Goal: Information Seeking & Learning: Check status

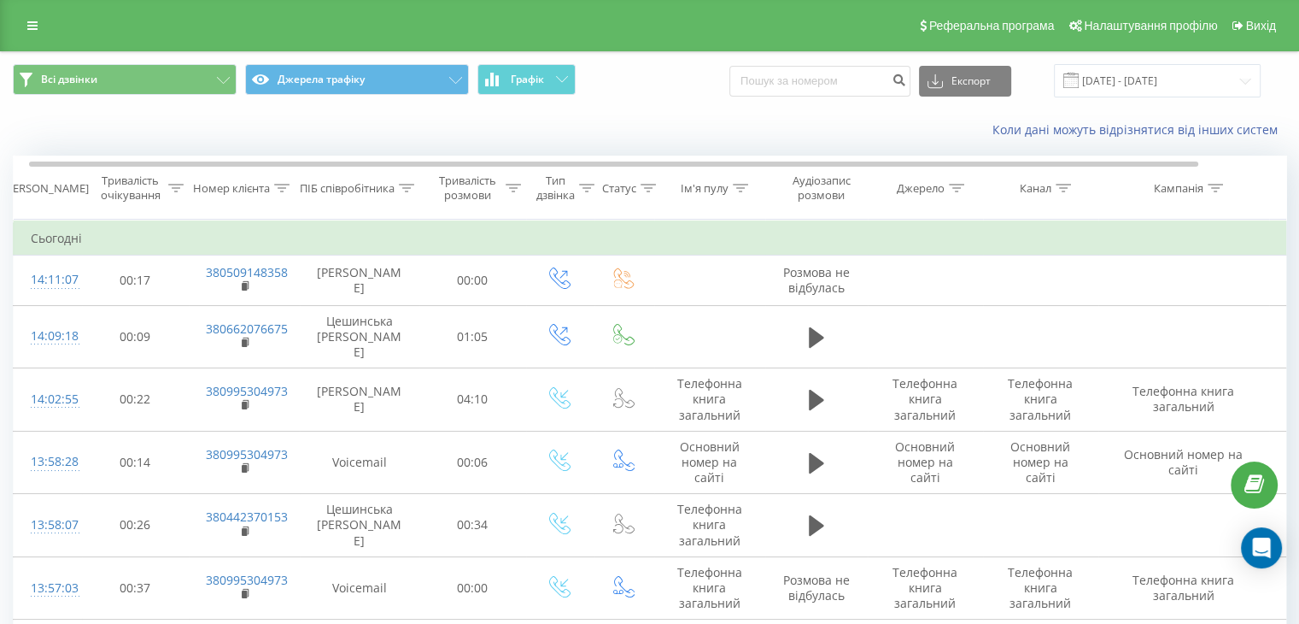
scroll to position [0, 9]
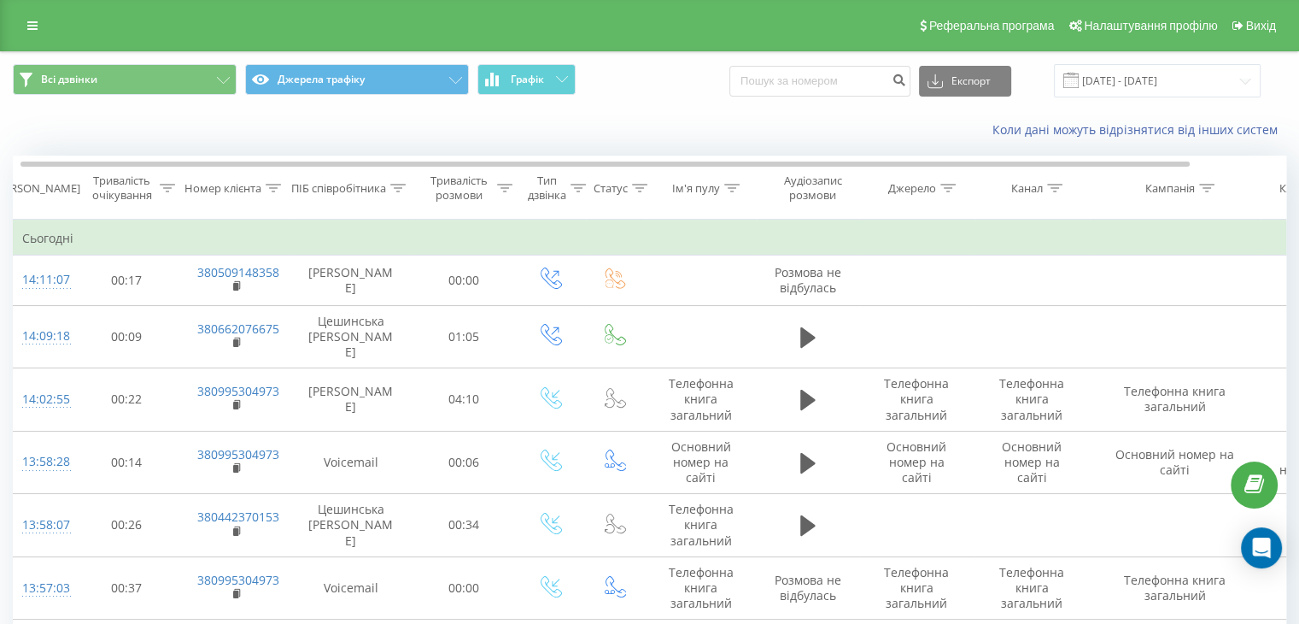
click at [14, 33] on div "Реферальна програма Налаштування профілю Вихід" at bounding box center [649, 25] width 1299 height 51
click at [26, 21] on link at bounding box center [32, 26] width 31 height 24
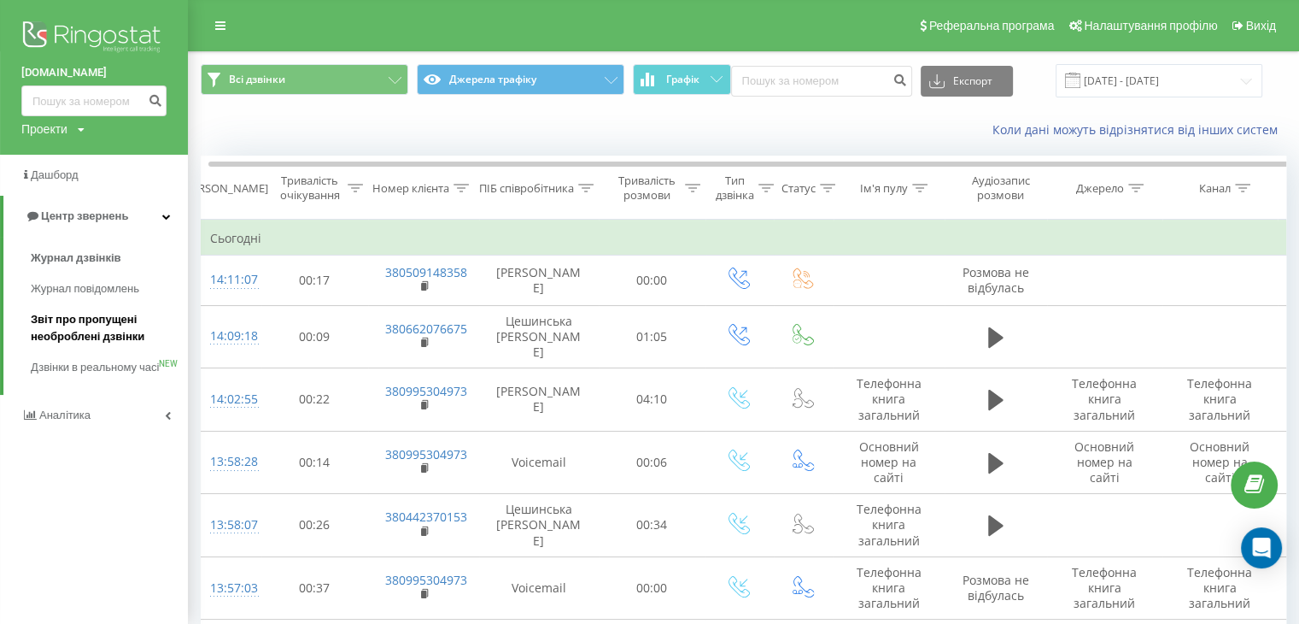
click at [94, 320] on span "Звіт про пропущені необроблені дзвінки" at bounding box center [105, 328] width 149 height 34
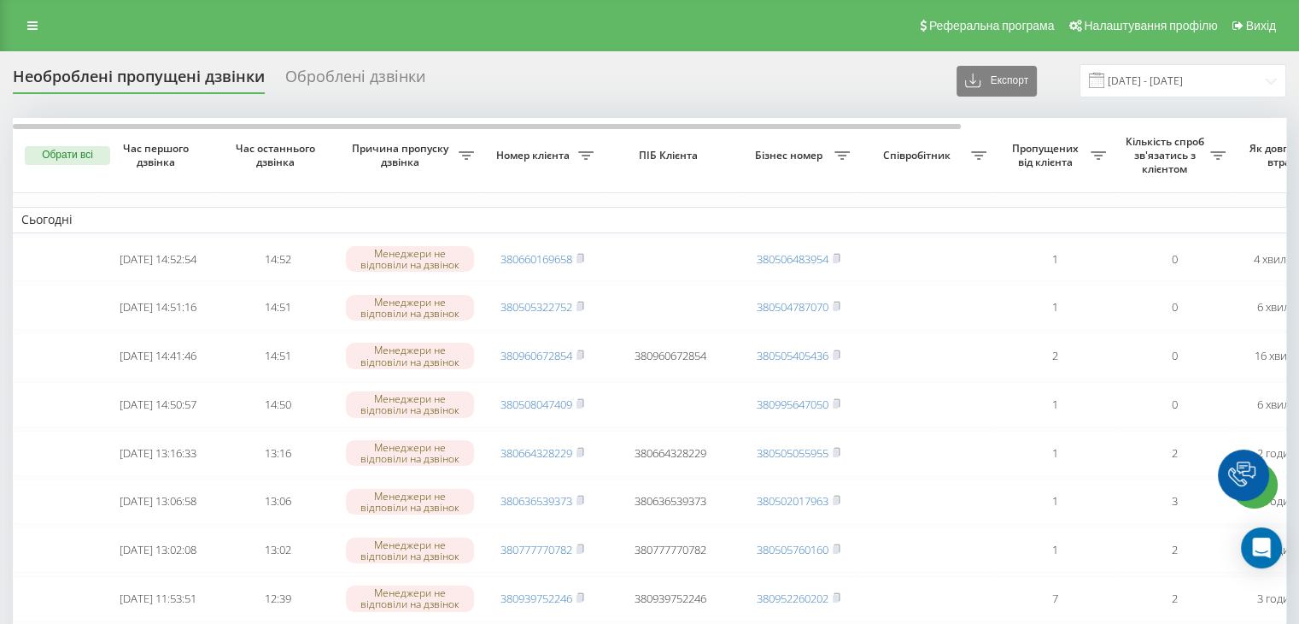
click at [20, 18] on link at bounding box center [32, 26] width 31 height 24
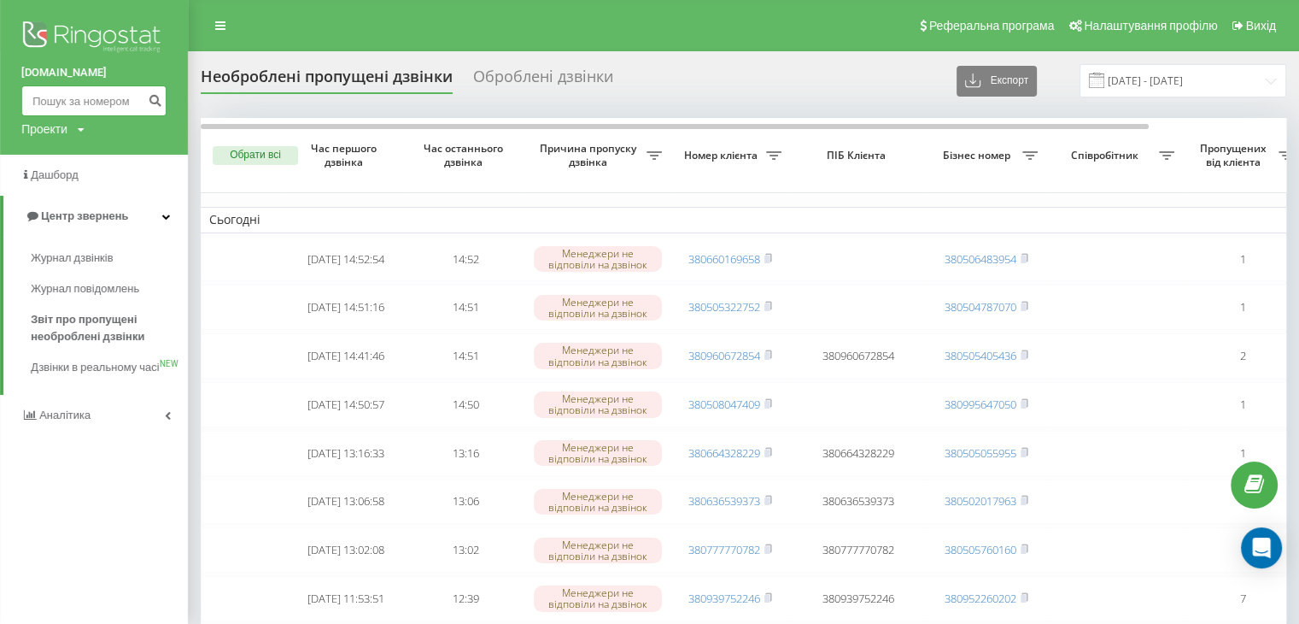
click at [122, 112] on input at bounding box center [93, 100] width 145 height 31
paste input "0666656214"
type input "0666656214"
click at [156, 102] on icon "submit" at bounding box center [155, 98] width 15 height 10
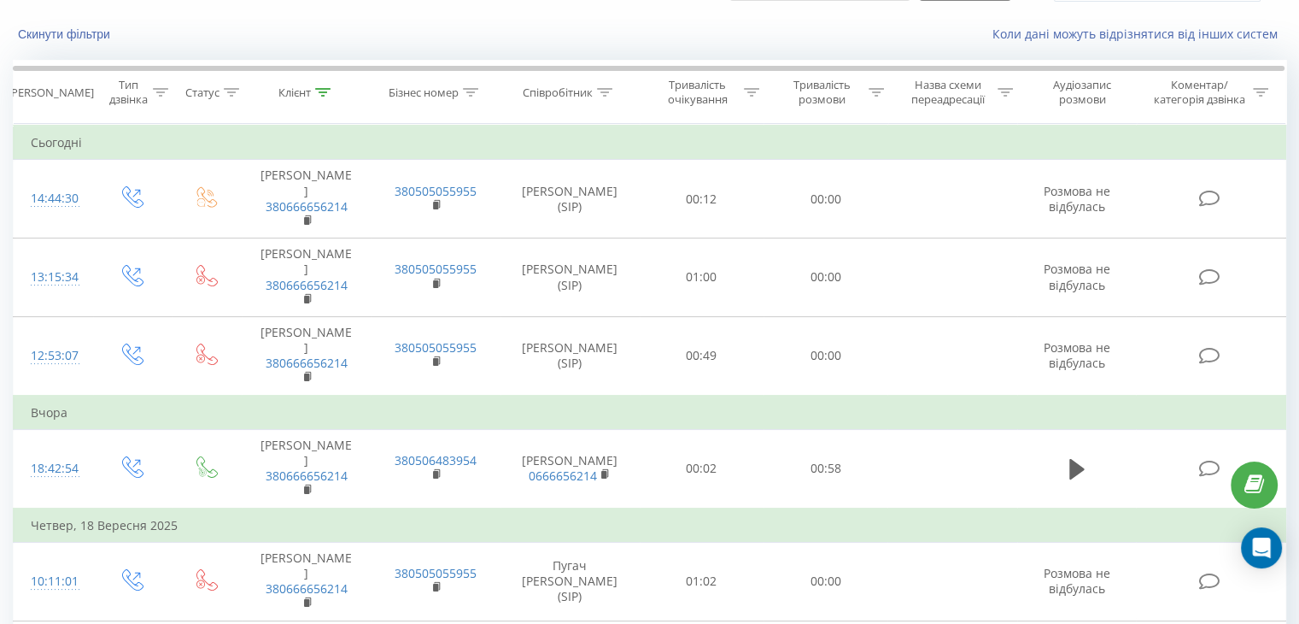
scroll to position [98, 0]
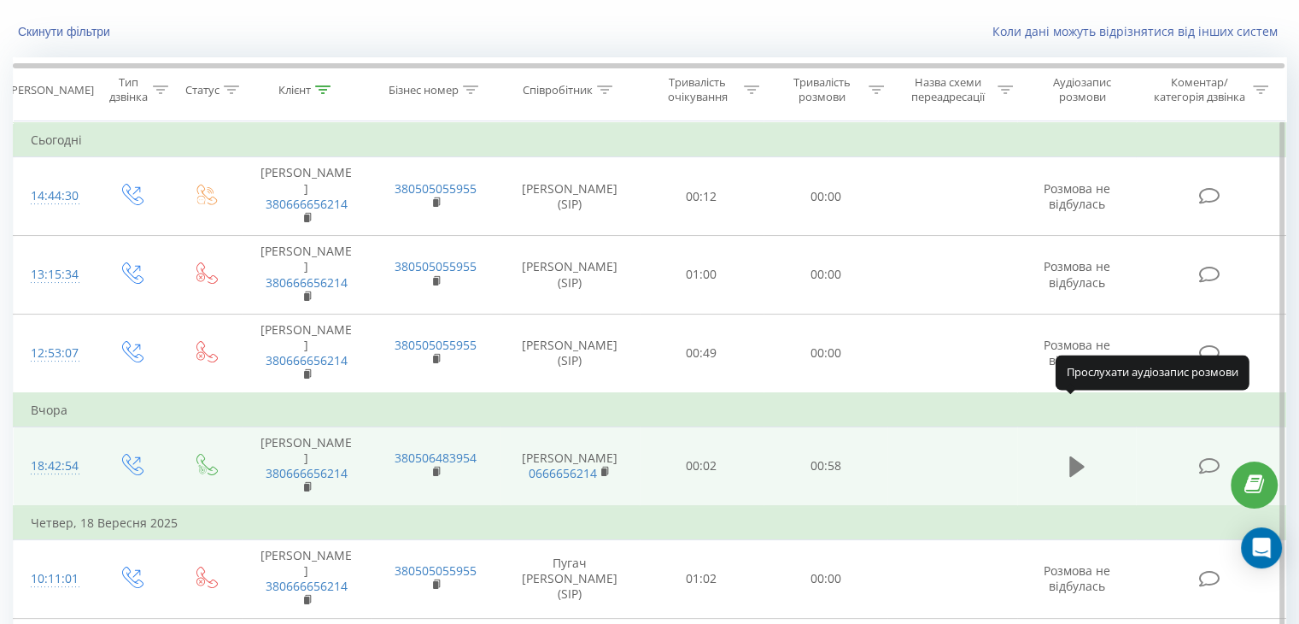
click at [1076, 456] on icon at bounding box center [1077, 466] width 15 height 21
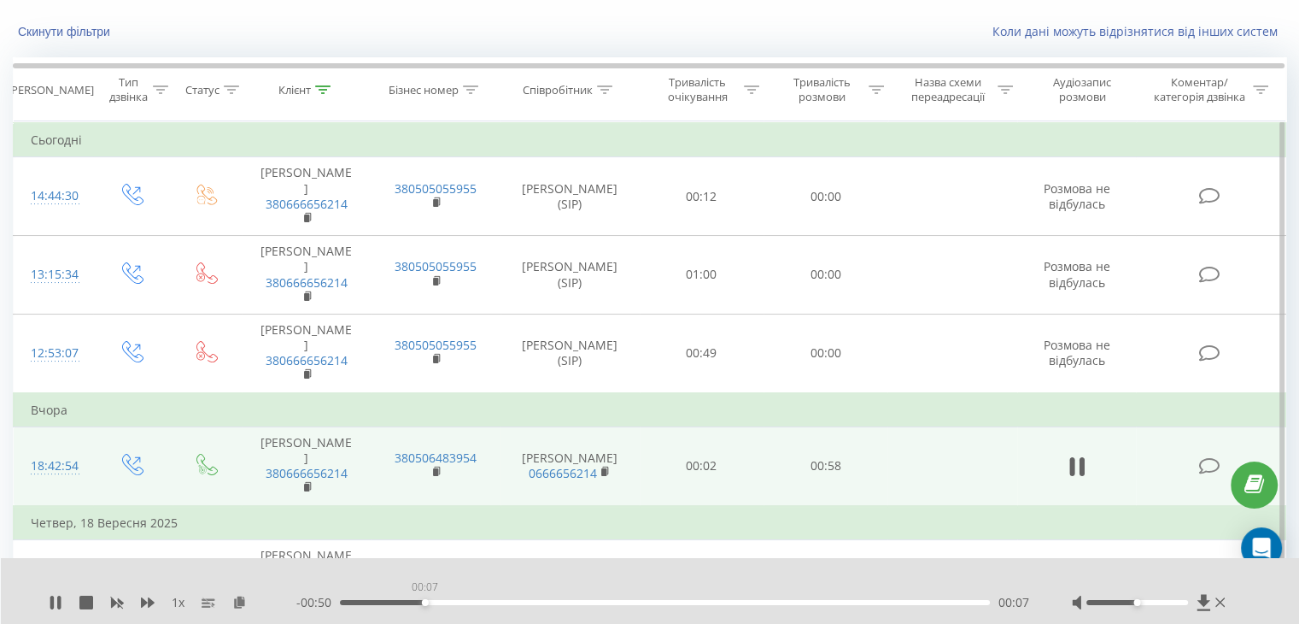
click at [425, 601] on div "00:07" at bounding box center [665, 602] width 650 height 5
click at [685, 600] on div "00:31" at bounding box center [665, 602] width 650 height 5
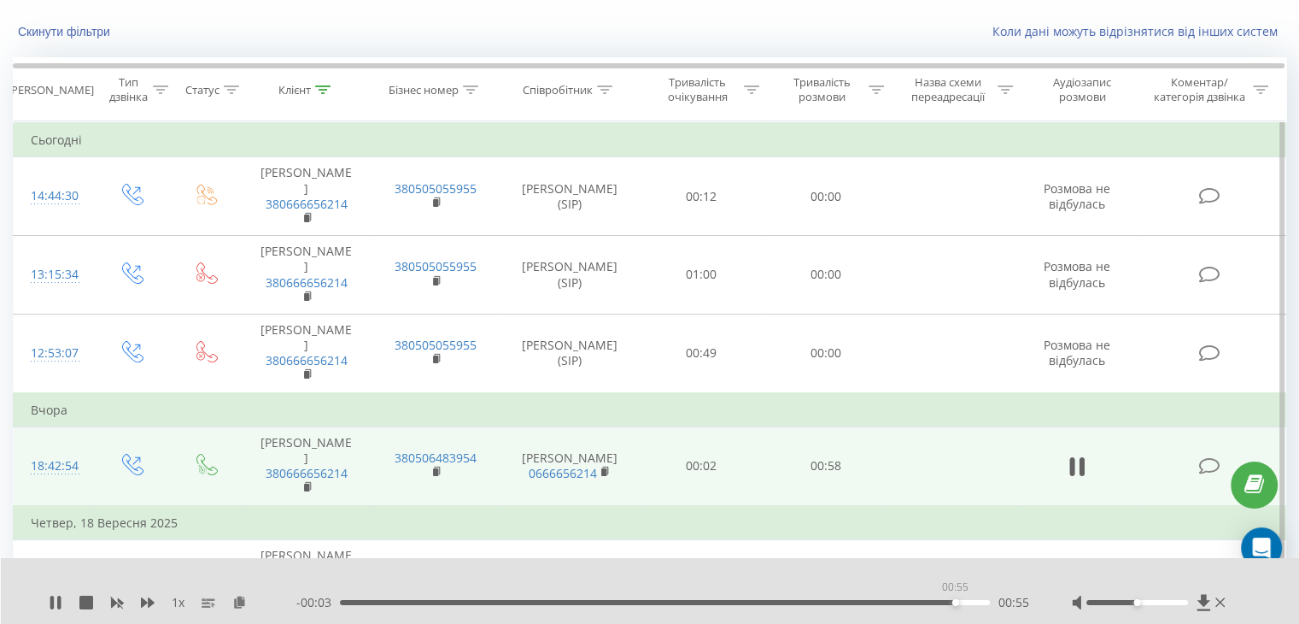
click at [955, 602] on div "00:55" at bounding box center [665, 602] width 650 height 5
click at [1217, 595] on icon at bounding box center [1221, 602] width 10 height 14
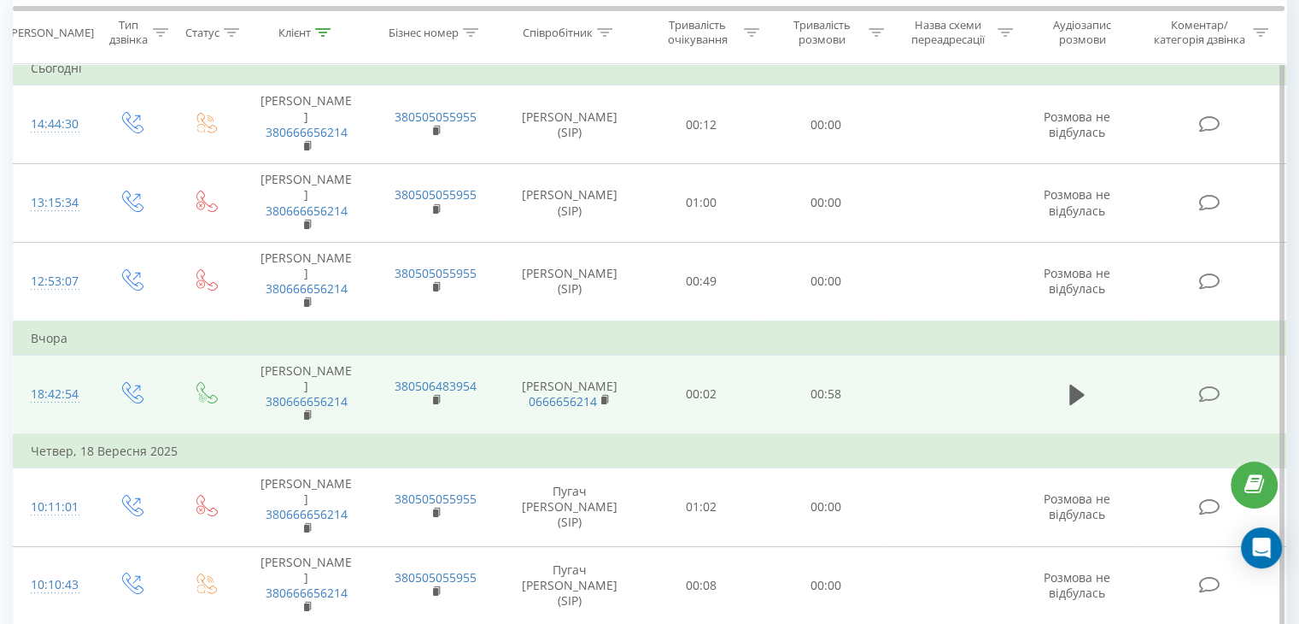
scroll to position [0, 0]
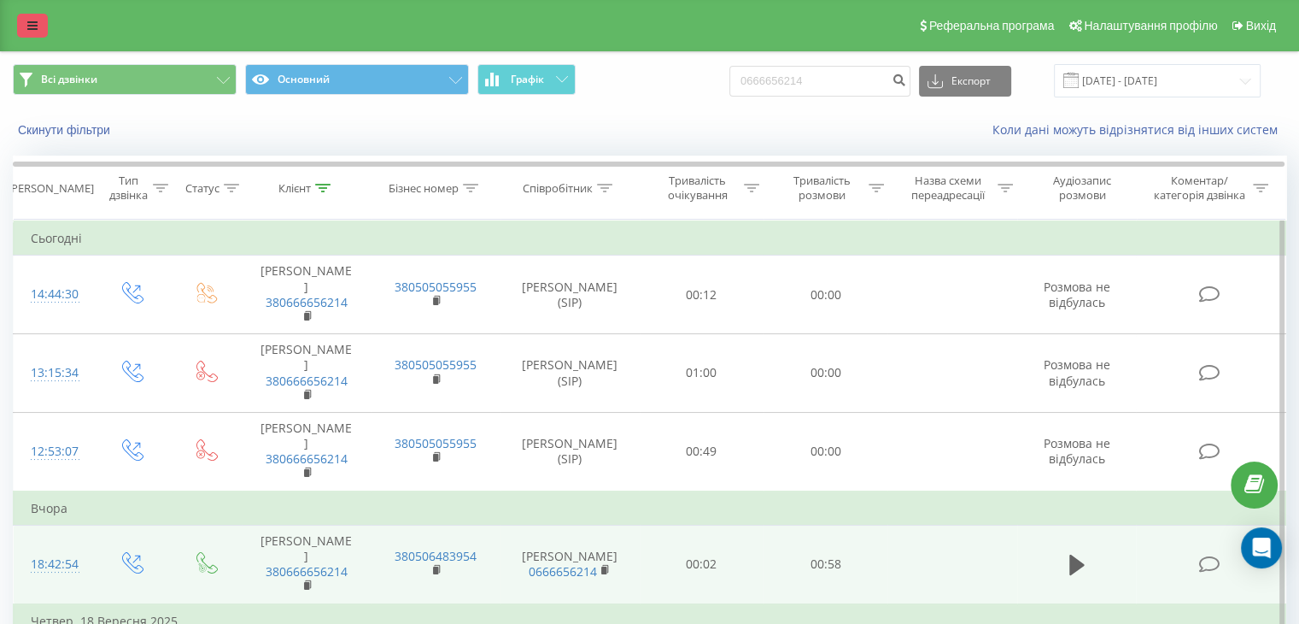
click at [28, 21] on icon at bounding box center [32, 26] width 10 height 12
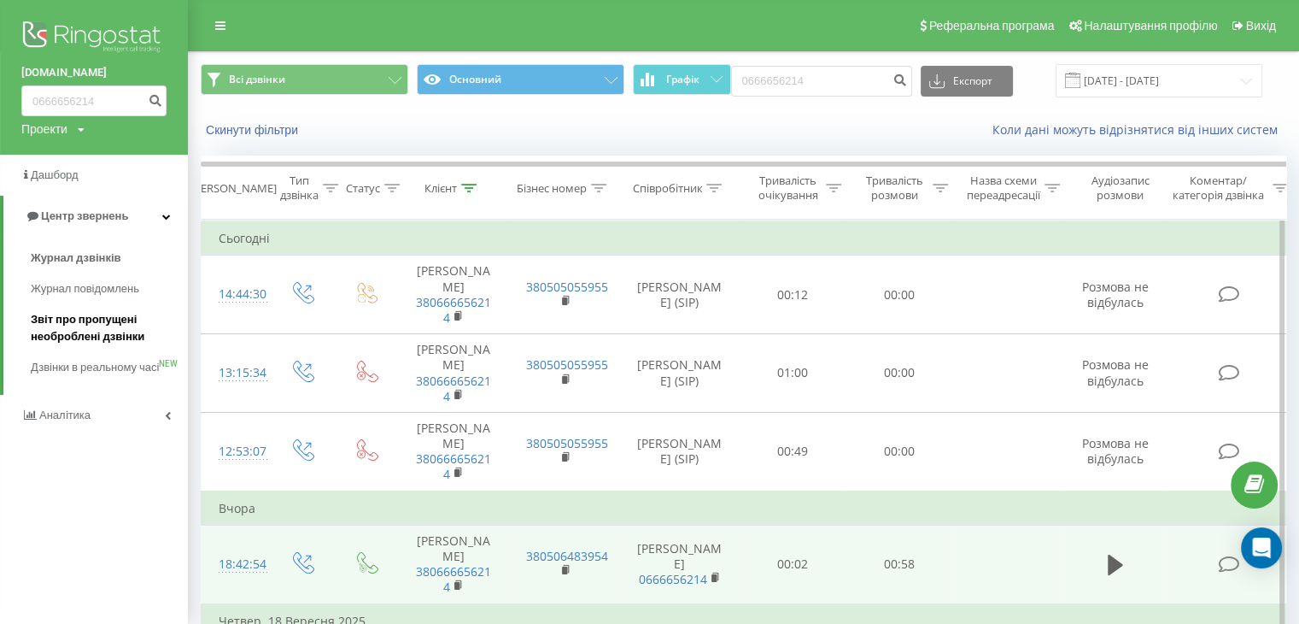
click at [50, 339] on span "Звіт про пропущені необроблені дзвінки" at bounding box center [105, 328] width 149 height 34
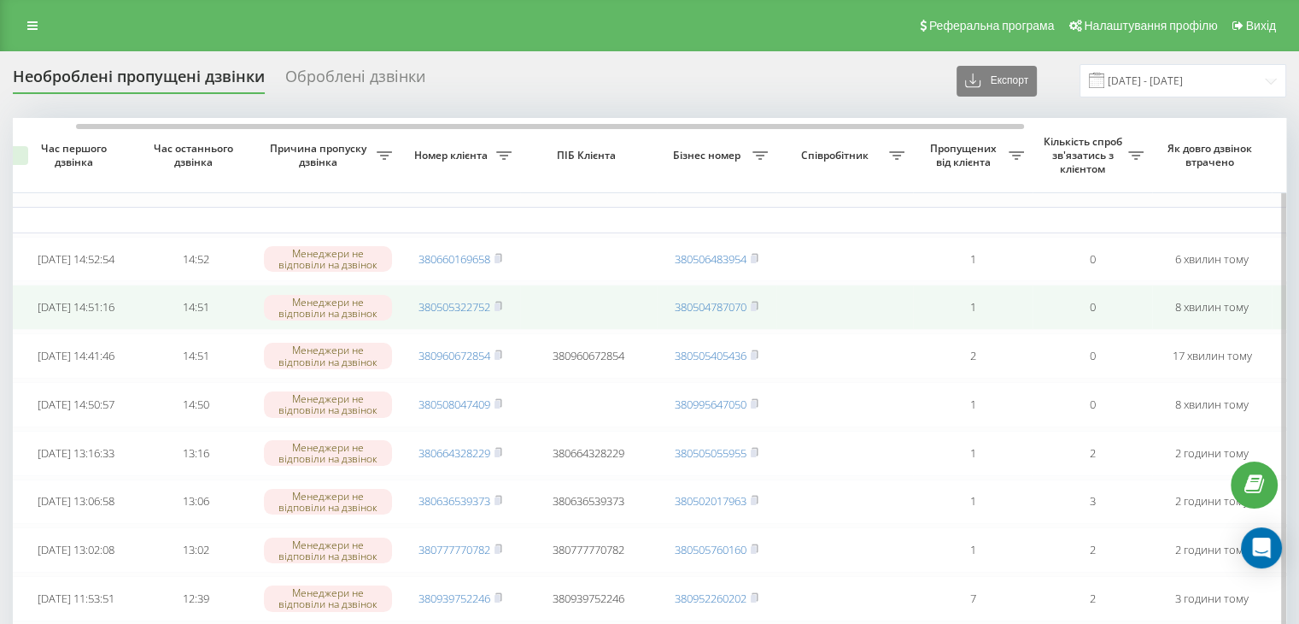
scroll to position [0, 83]
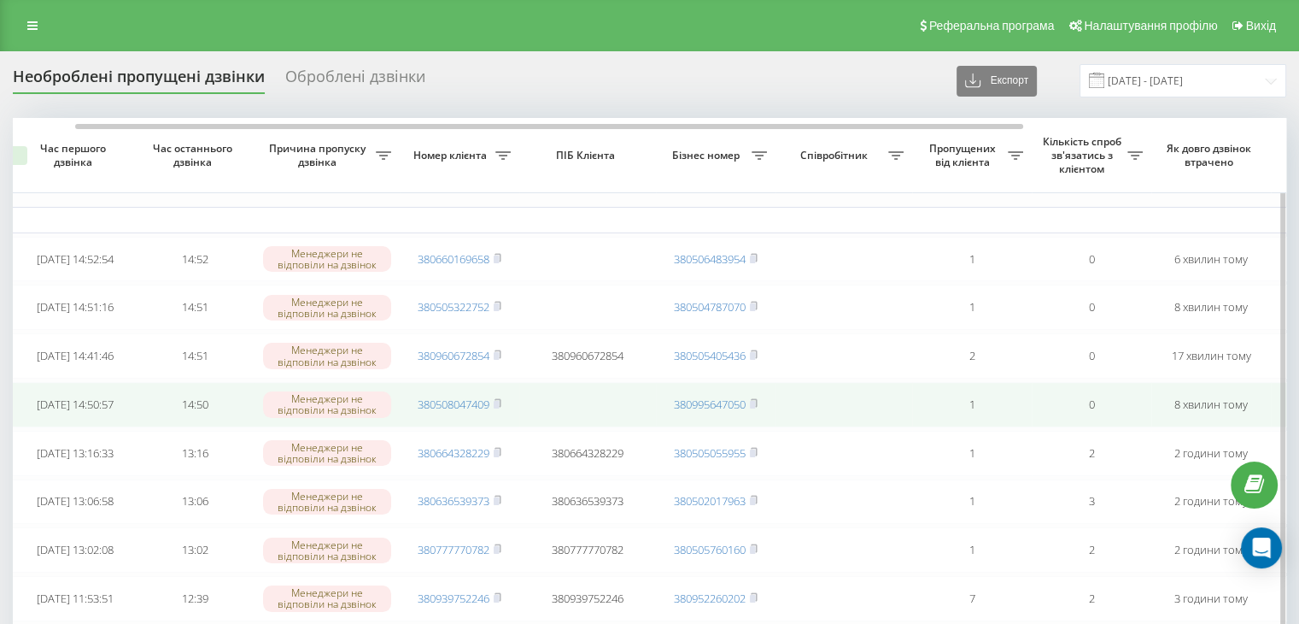
click at [466, 401] on td "380508047409" at bounding box center [460, 404] width 120 height 45
click at [461, 409] on link "380508047409" at bounding box center [454, 403] width 72 height 15
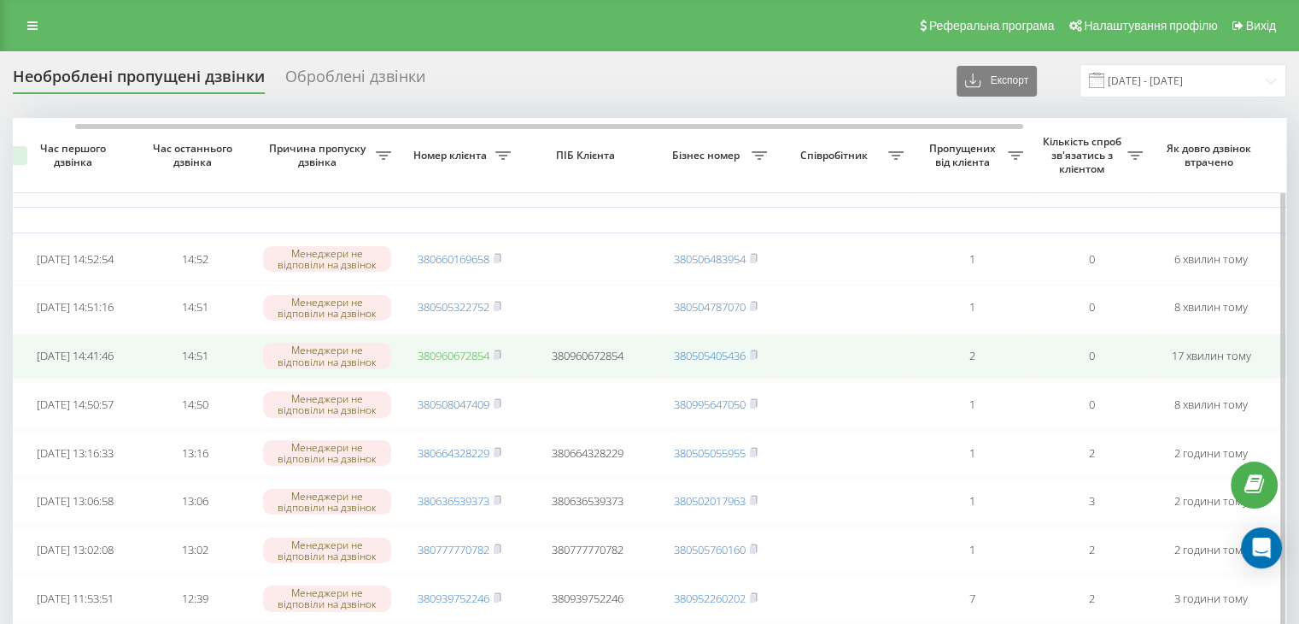
click at [470, 363] on link "380960672854" at bounding box center [454, 355] width 72 height 15
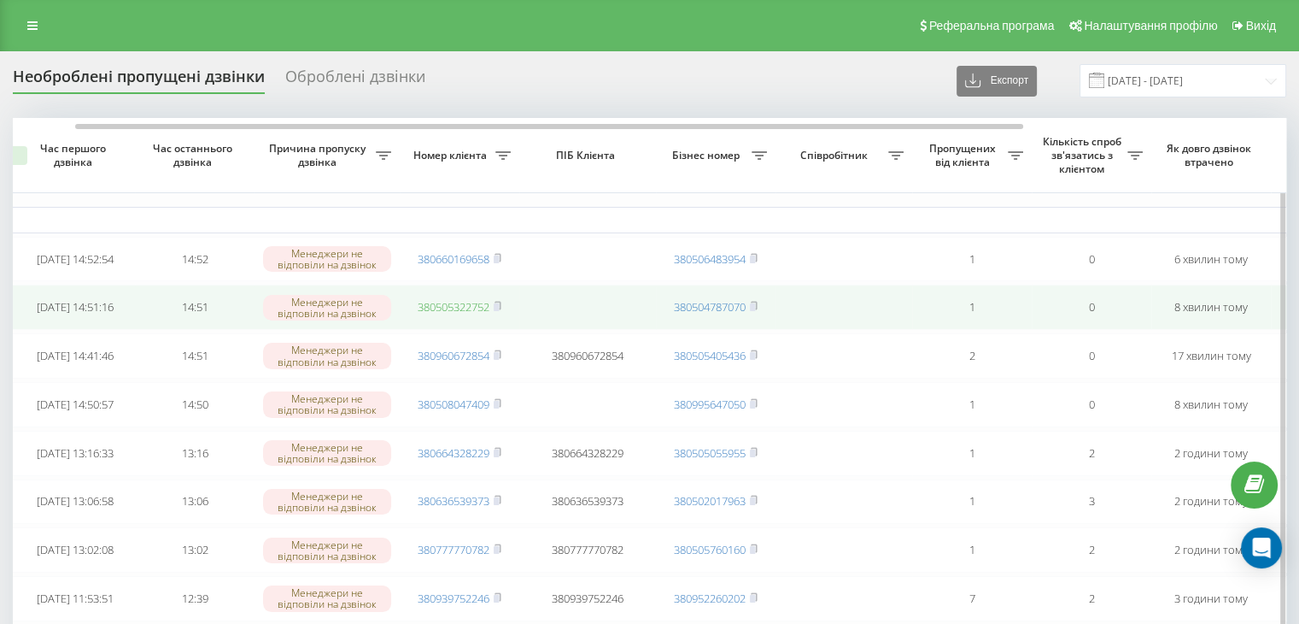
click at [474, 312] on link "380505322752" at bounding box center [454, 306] width 72 height 15
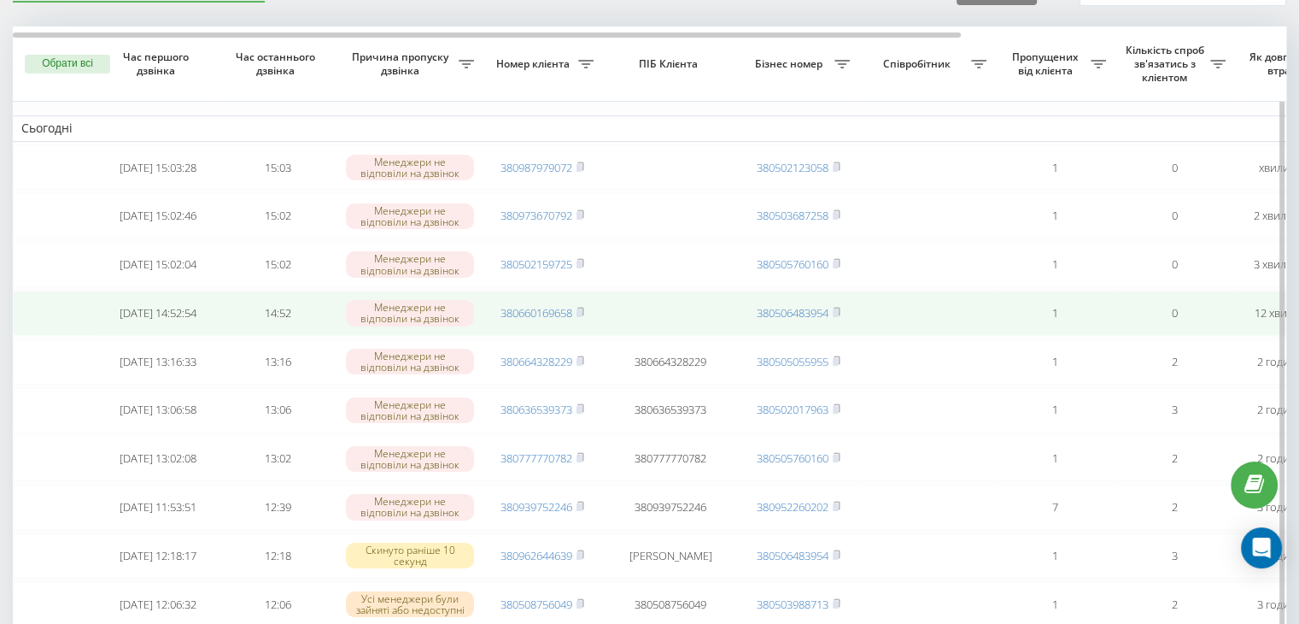
scroll to position [84, 0]
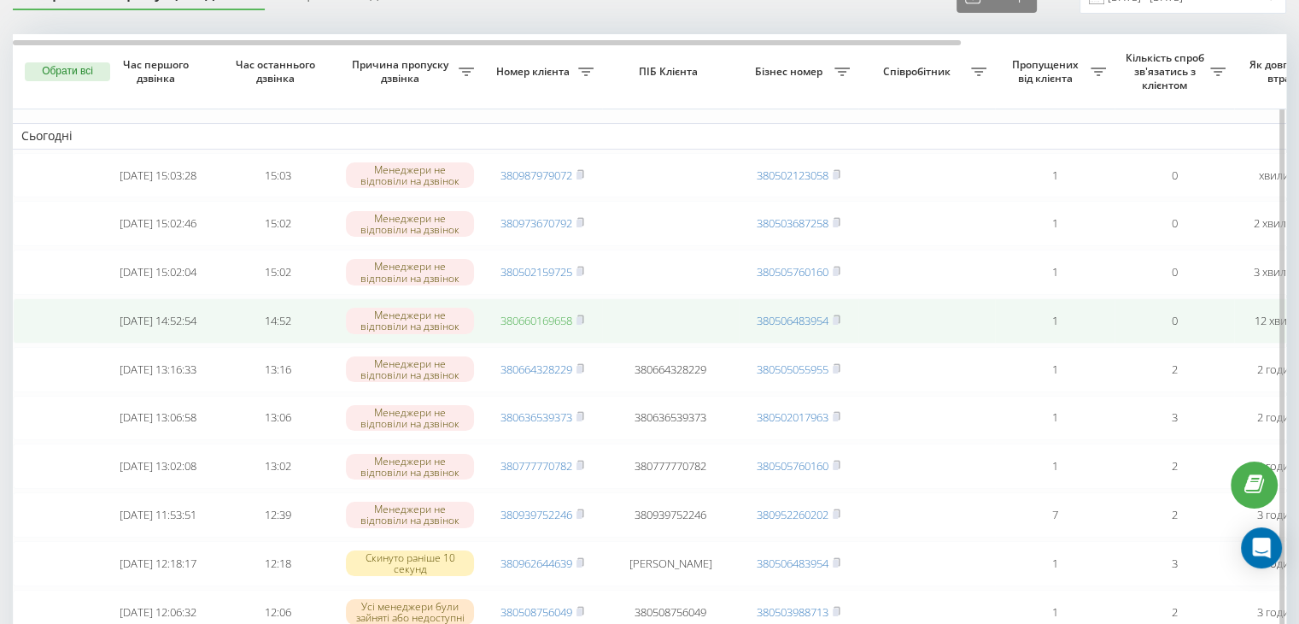
click at [540, 320] on link "380660169658" at bounding box center [537, 320] width 72 height 15
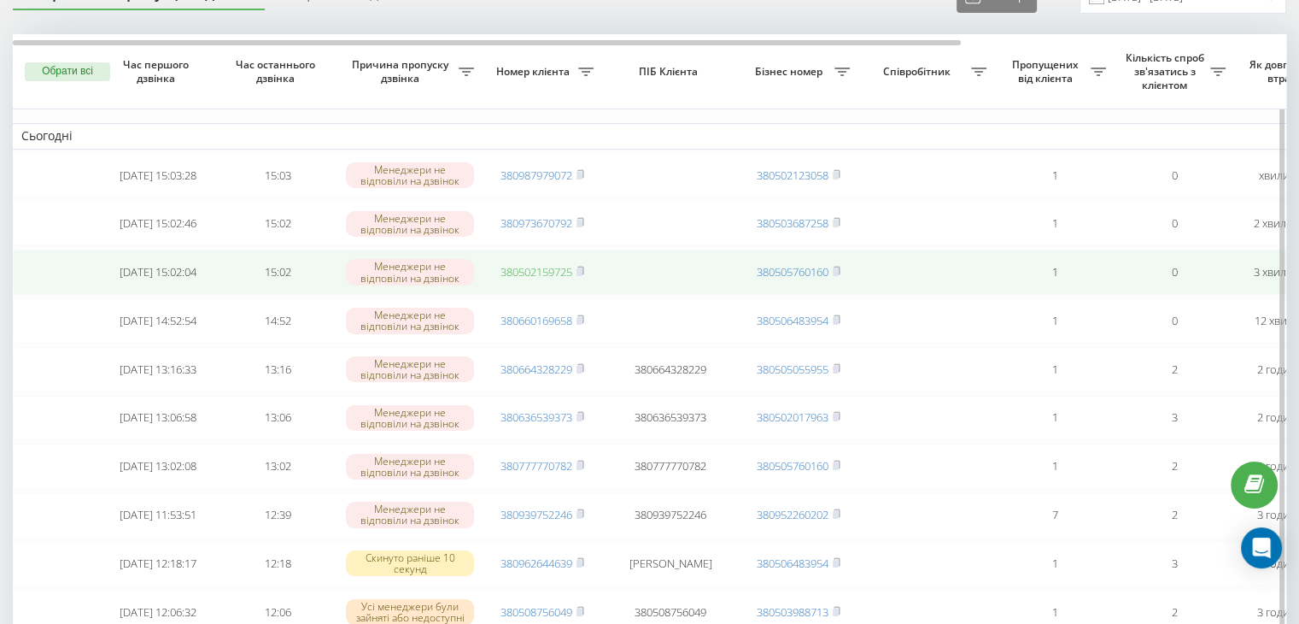
click at [550, 279] on link "380502159725" at bounding box center [537, 271] width 72 height 15
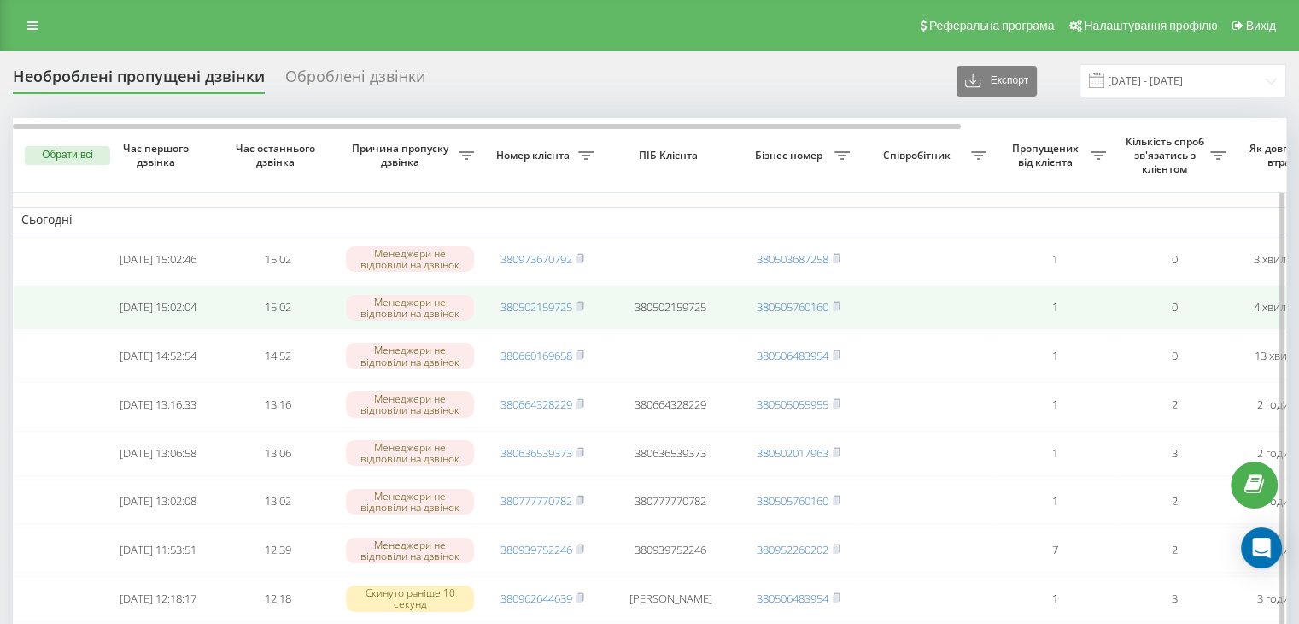
click at [557, 325] on td "380502159725" at bounding box center [543, 307] width 120 height 45
click at [554, 318] on td "380502159725" at bounding box center [543, 307] width 120 height 45
click at [548, 312] on link "380502159725" at bounding box center [537, 306] width 72 height 15
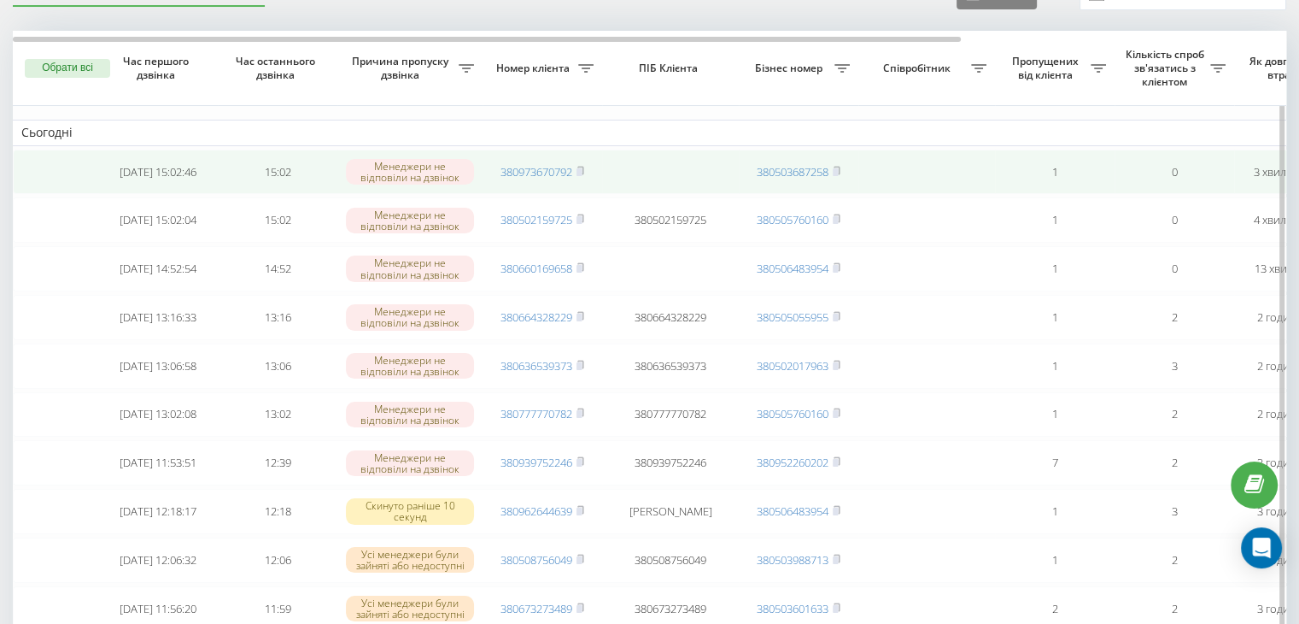
scroll to position [85, 0]
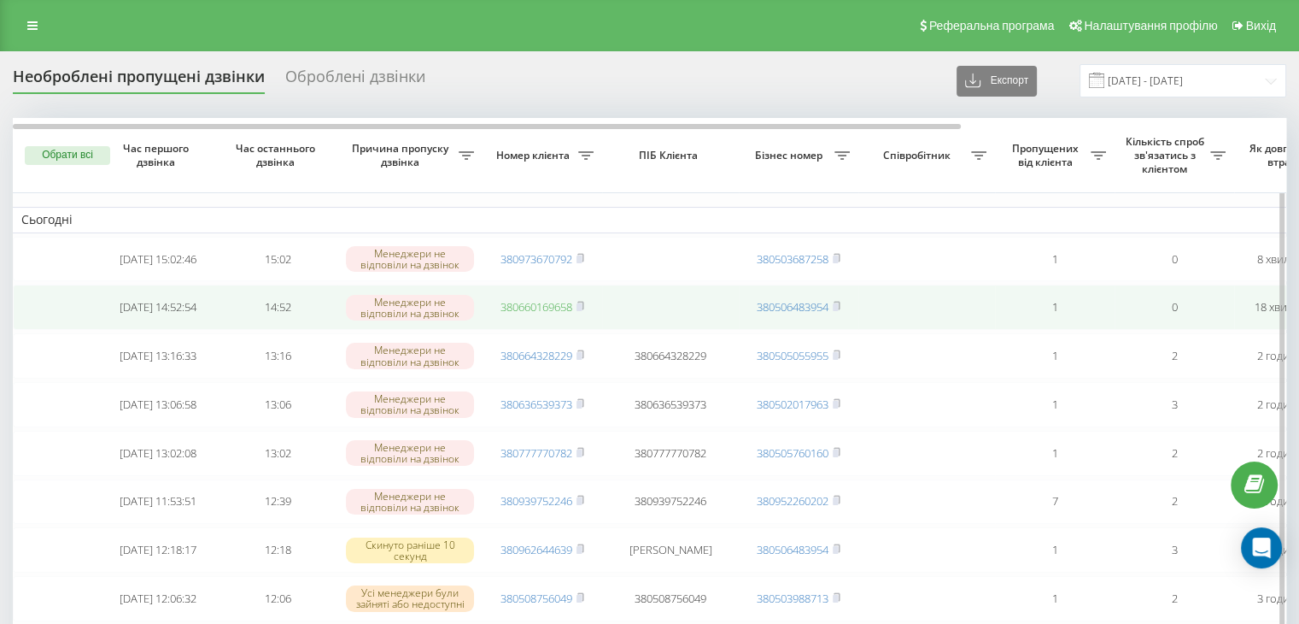
click at [534, 308] on link "380660169658" at bounding box center [537, 306] width 72 height 15
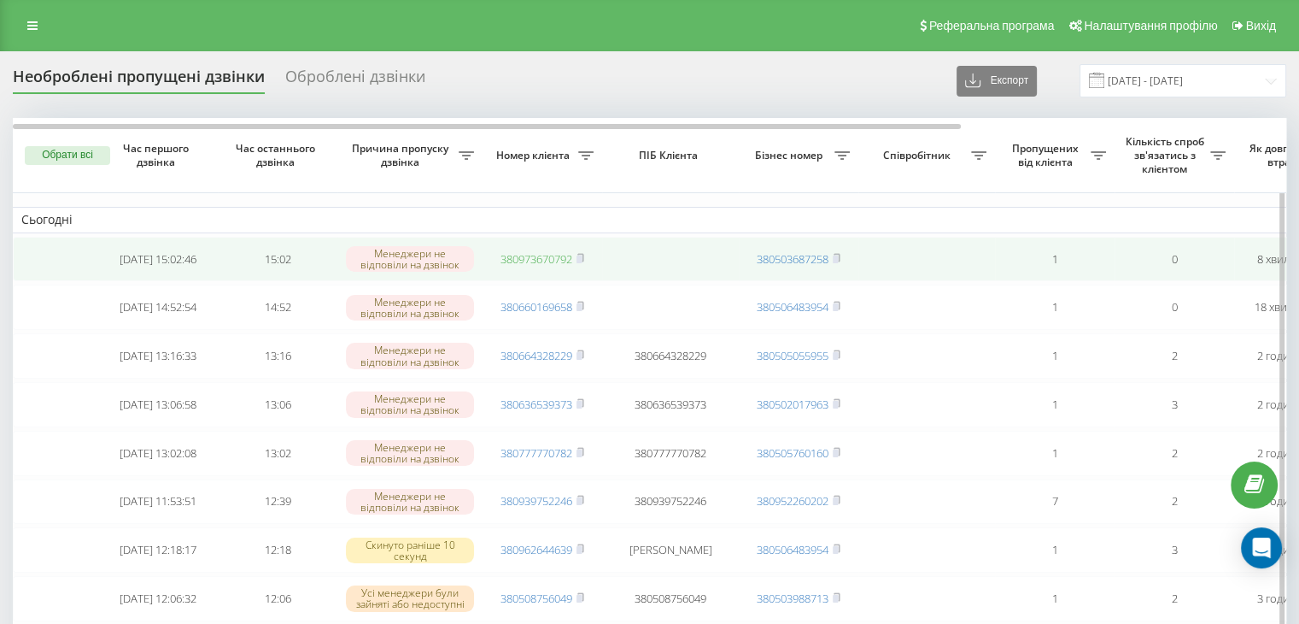
click at [537, 264] on link "380973670792" at bounding box center [537, 258] width 72 height 15
click at [572, 257] on link "380973670792" at bounding box center [537, 258] width 72 height 15
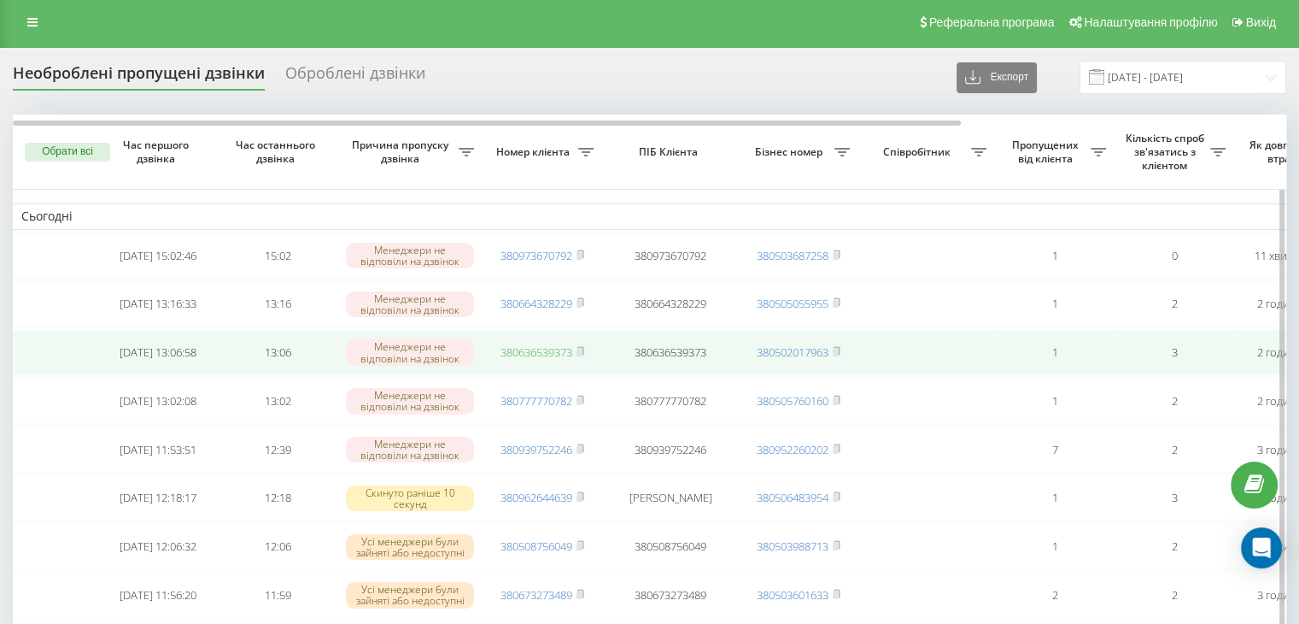
scroll to position [5, 0]
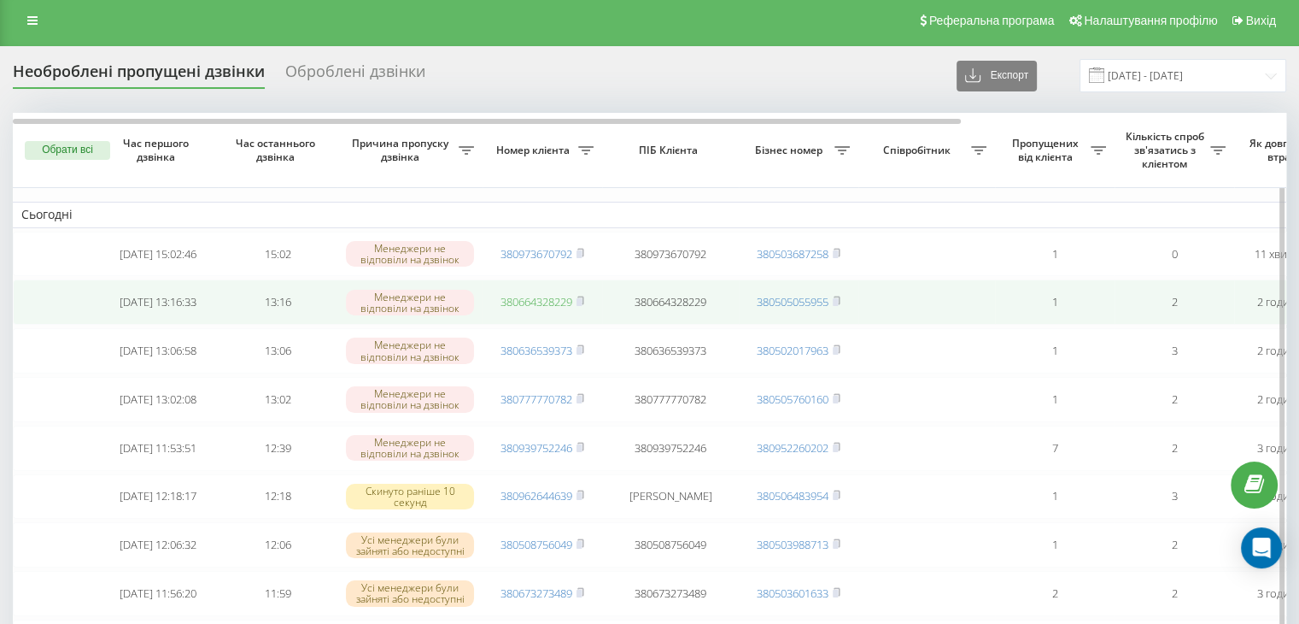
click at [540, 308] on link "380664328229" at bounding box center [537, 301] width 72 height 15
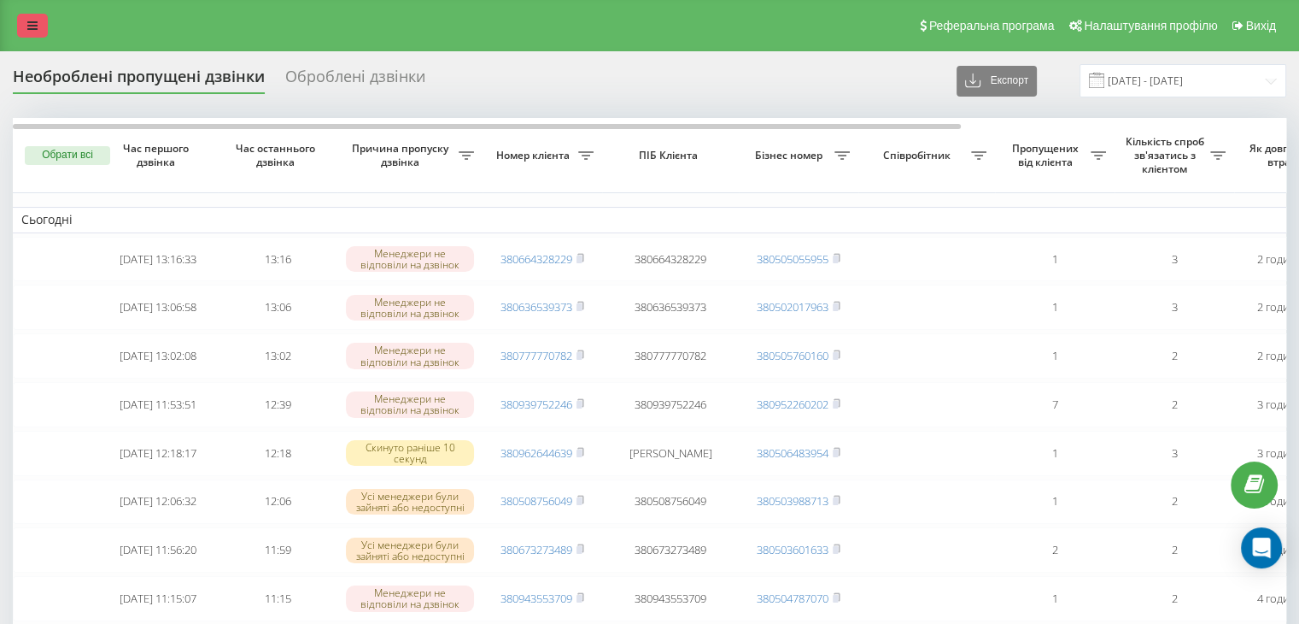
click at [40, 18] on link at bounding box center [32, 26] width 31 height 24
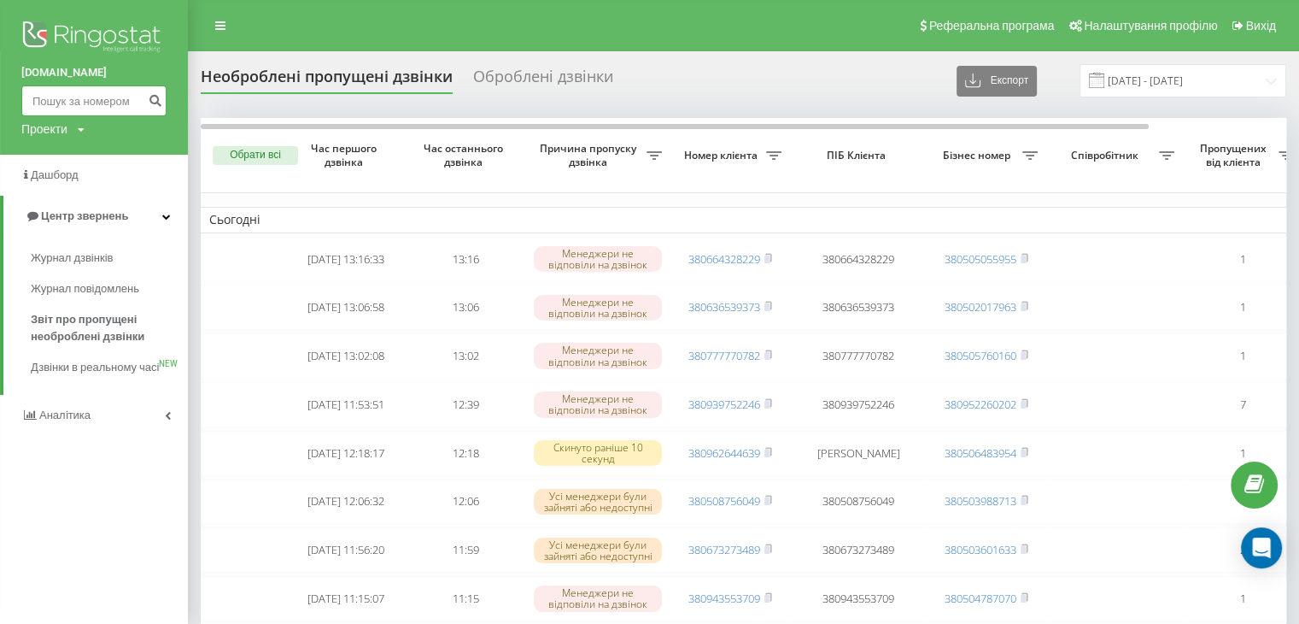
click at [50, 103] on input at bounding box center [93, 100] width 145 height 31
type input "0954269740"
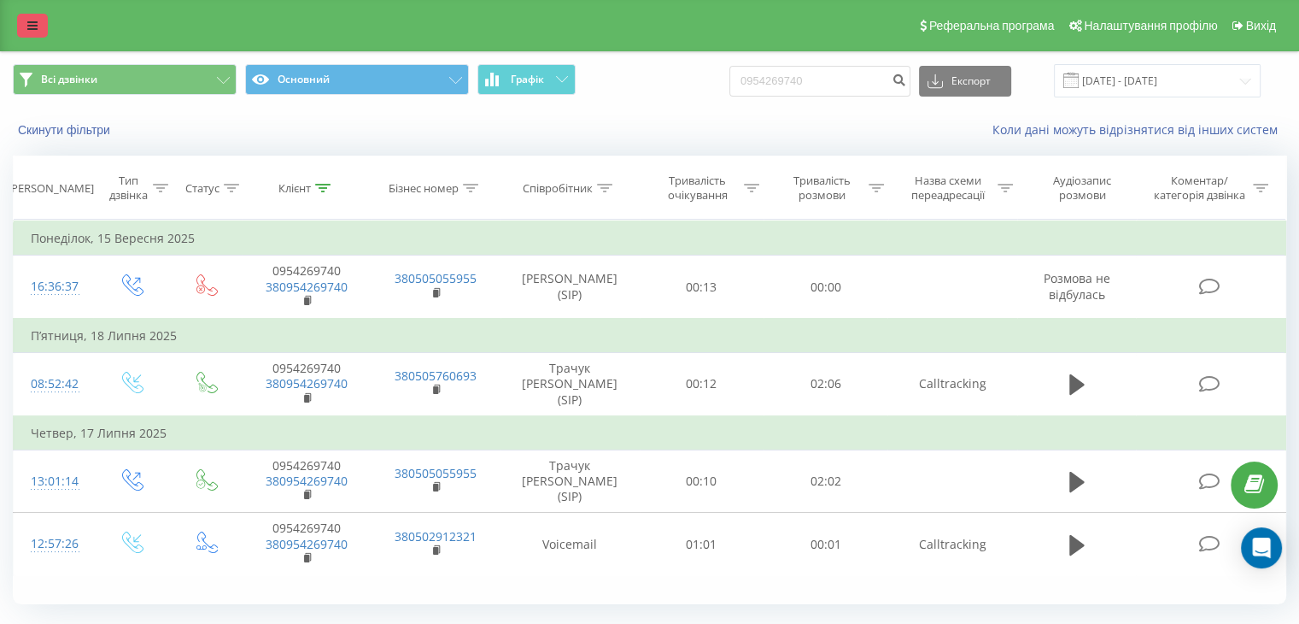
click at [24, 15] on link at bounding box center [32, 26] width 31 height 24
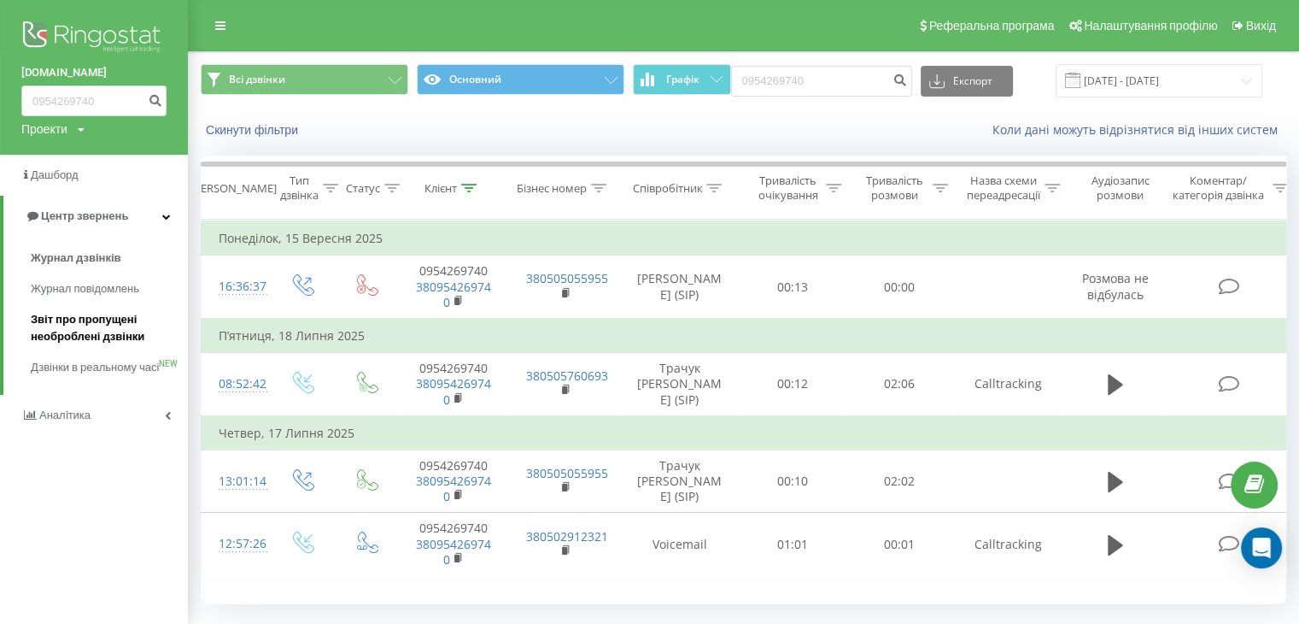
click at [106, 328] on span "Звіт про пропущені необроблені дзвінки" at bounding box center [105, 328] width 149 height 34
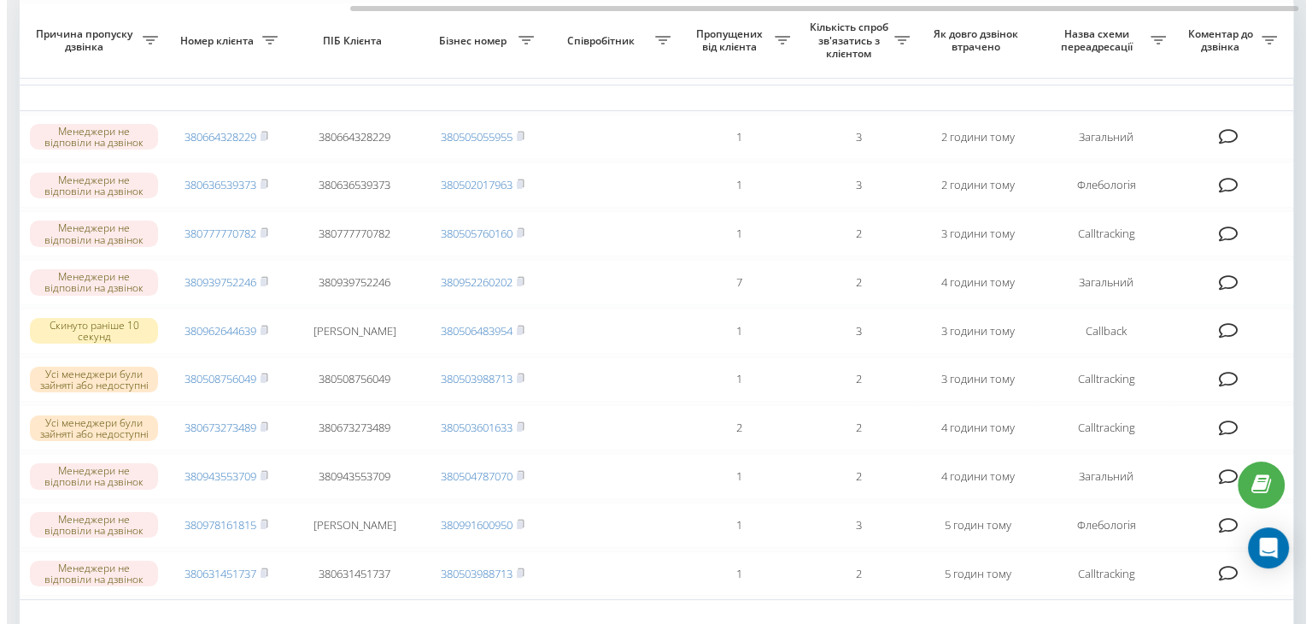
scroll to position [0, 434]
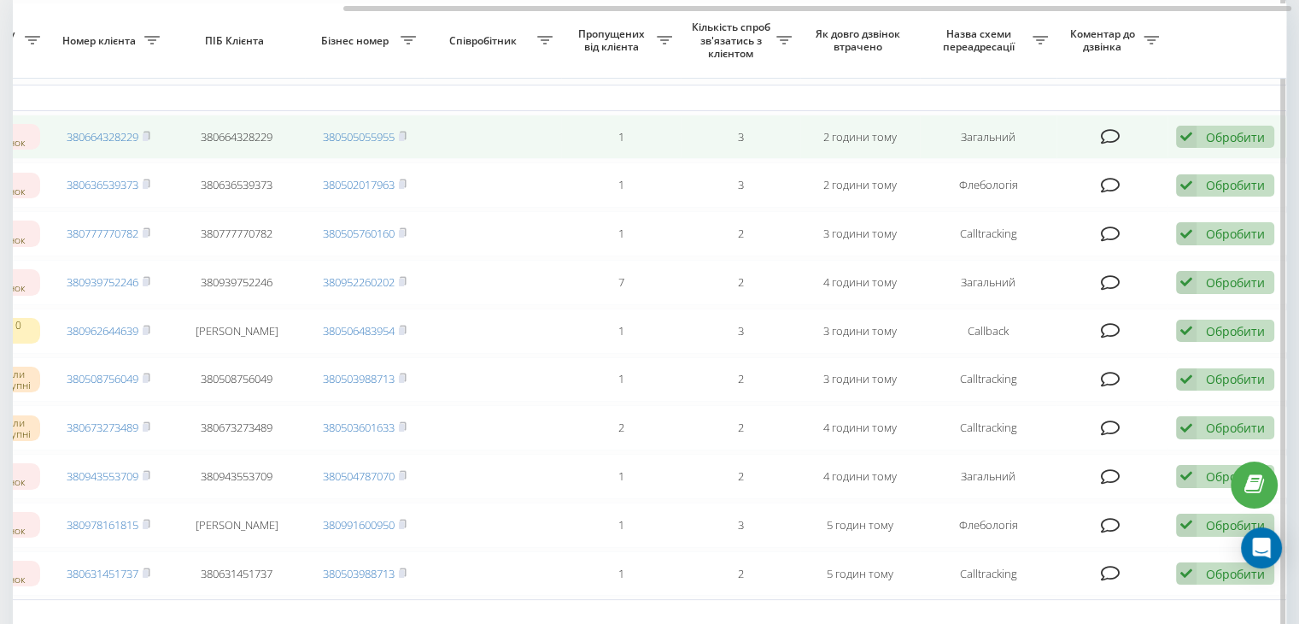
click at [1111, 128] on icon at bounding box center [1111, 136] width 20 height 17
click at [1220, 141] on div "Обробити" at bounding box center [1235, 137] width 59 height 16
click at [1108, 129] on icon at bounding box center [1111, 136] width 20 height 17
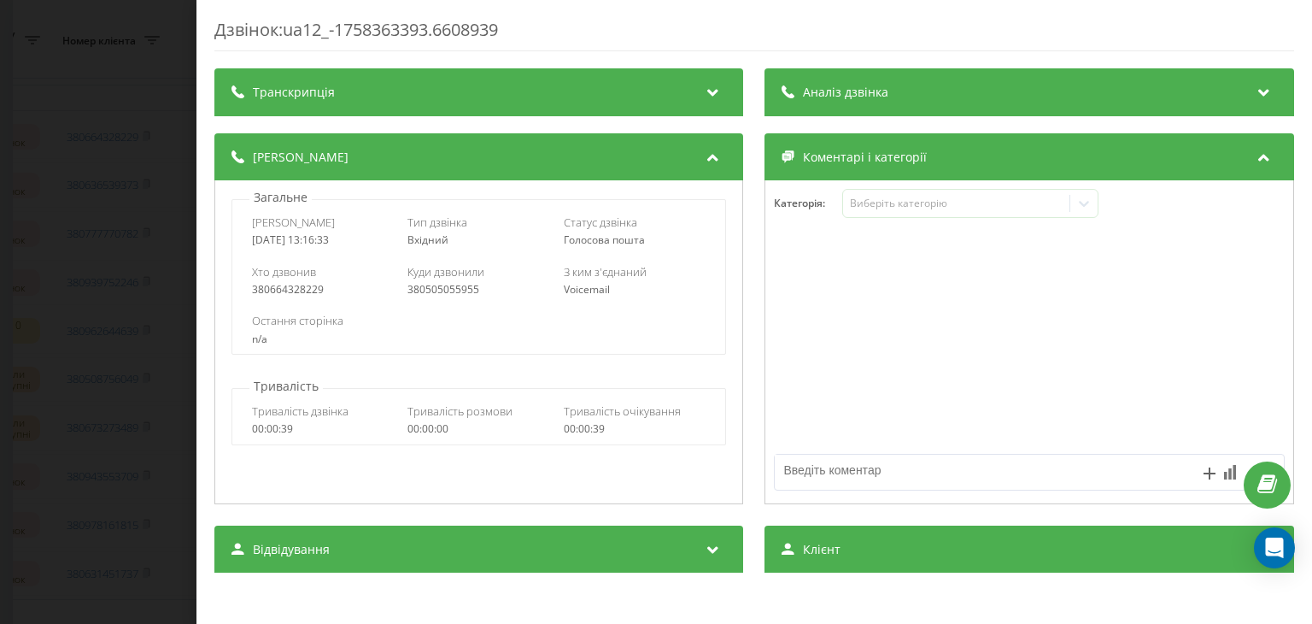
click at [14, 225] on div "Дзвінок : ua12_-1758363393.6608939 Транскрипція Для AI-аналізу майбутніх дзвінк…" at bounding box center [656, 312] width 1312 height 624
